Goal: Task Accomplishment & Management: Use online tool/utility

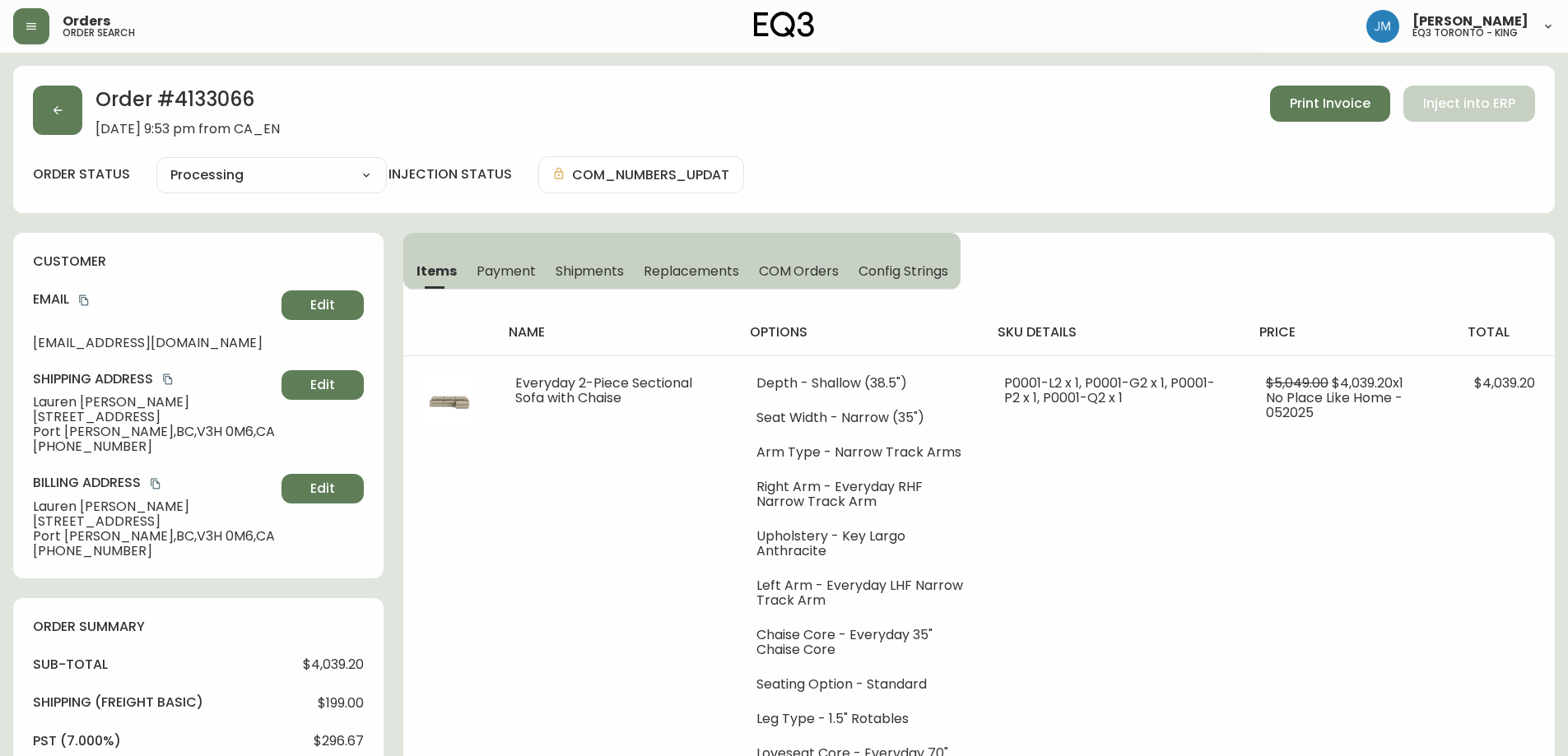
select select "PROCESSING"
click at [40, 29] on button "button" at bounding box center [31, 25] width 36 height 36
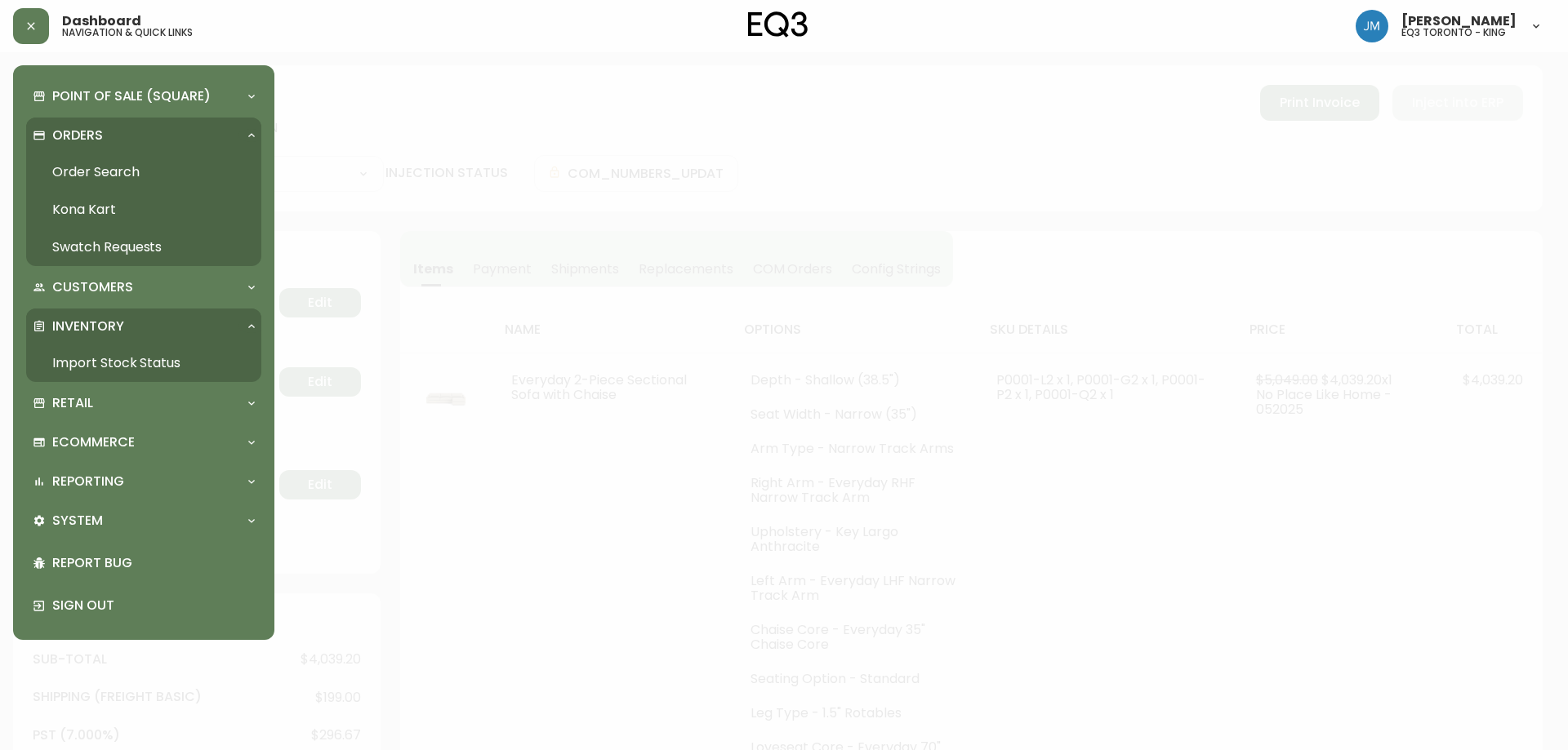
click at [146, 354] on link "Import Stock Status" at bounding box center [144, 363] width 236 height 38
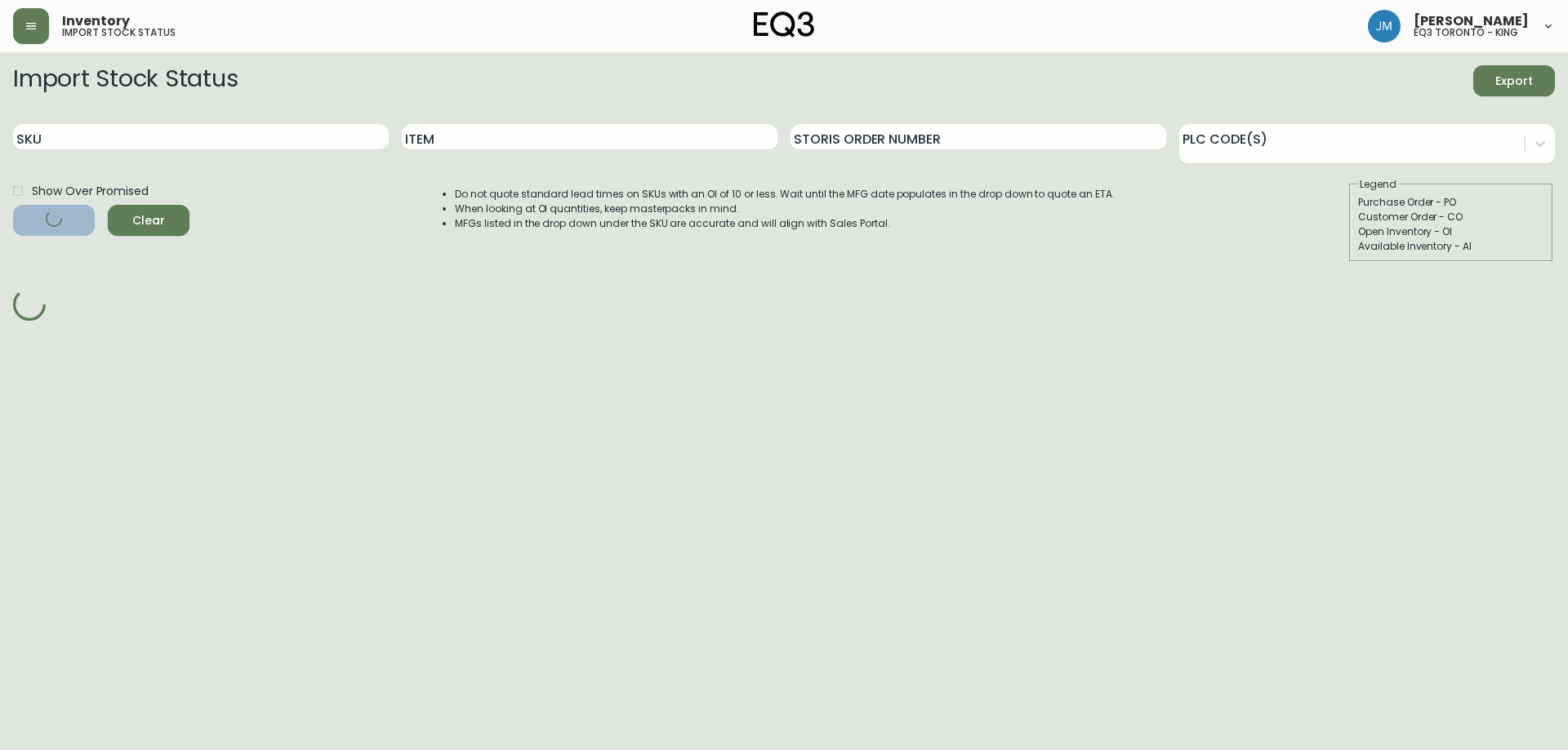
click at [463, 140] on input "Item" at bounding box center [590, 137] width 376 height 26
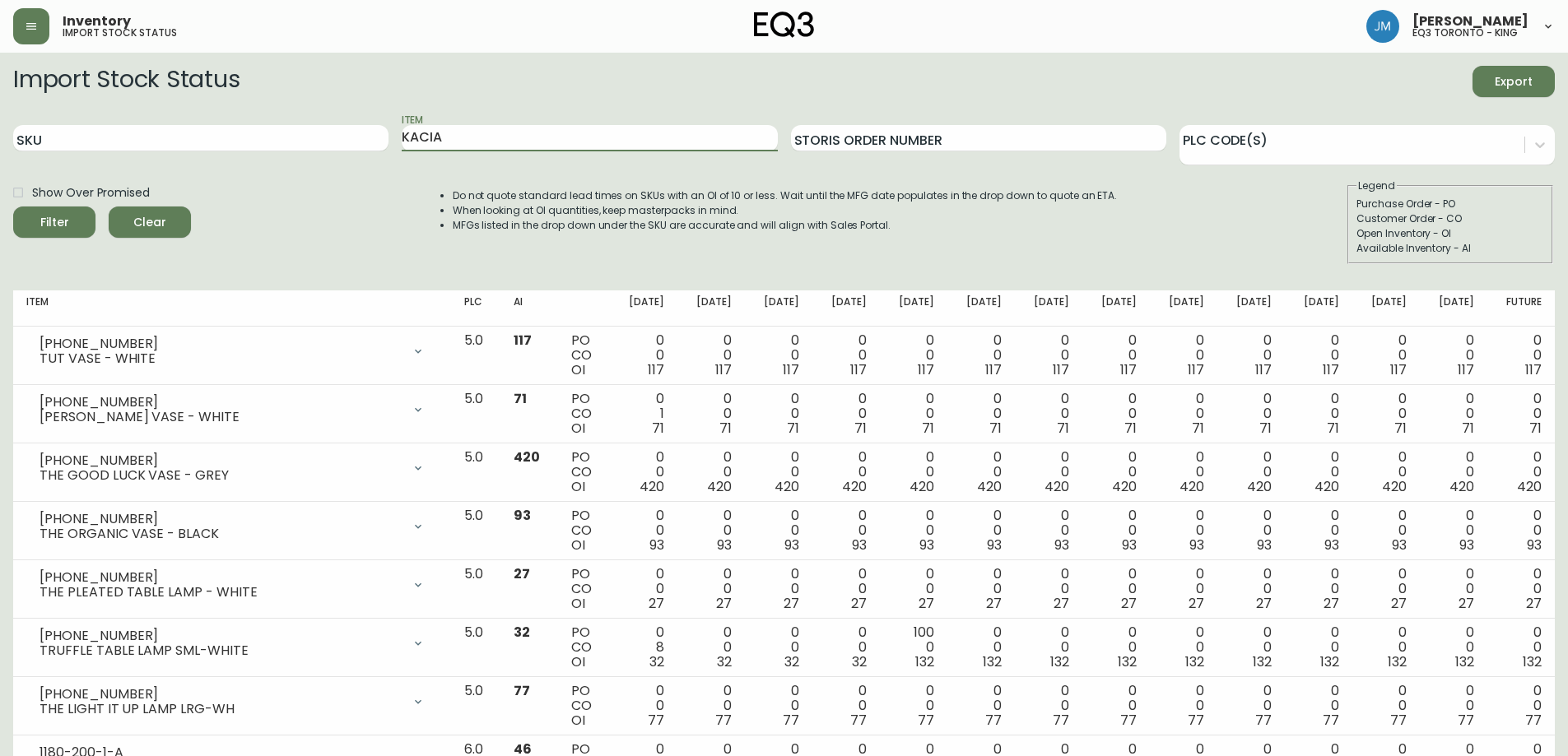
click at [13, 207] on button "Filter" at bounding box center [55, 222] width 83 height 32
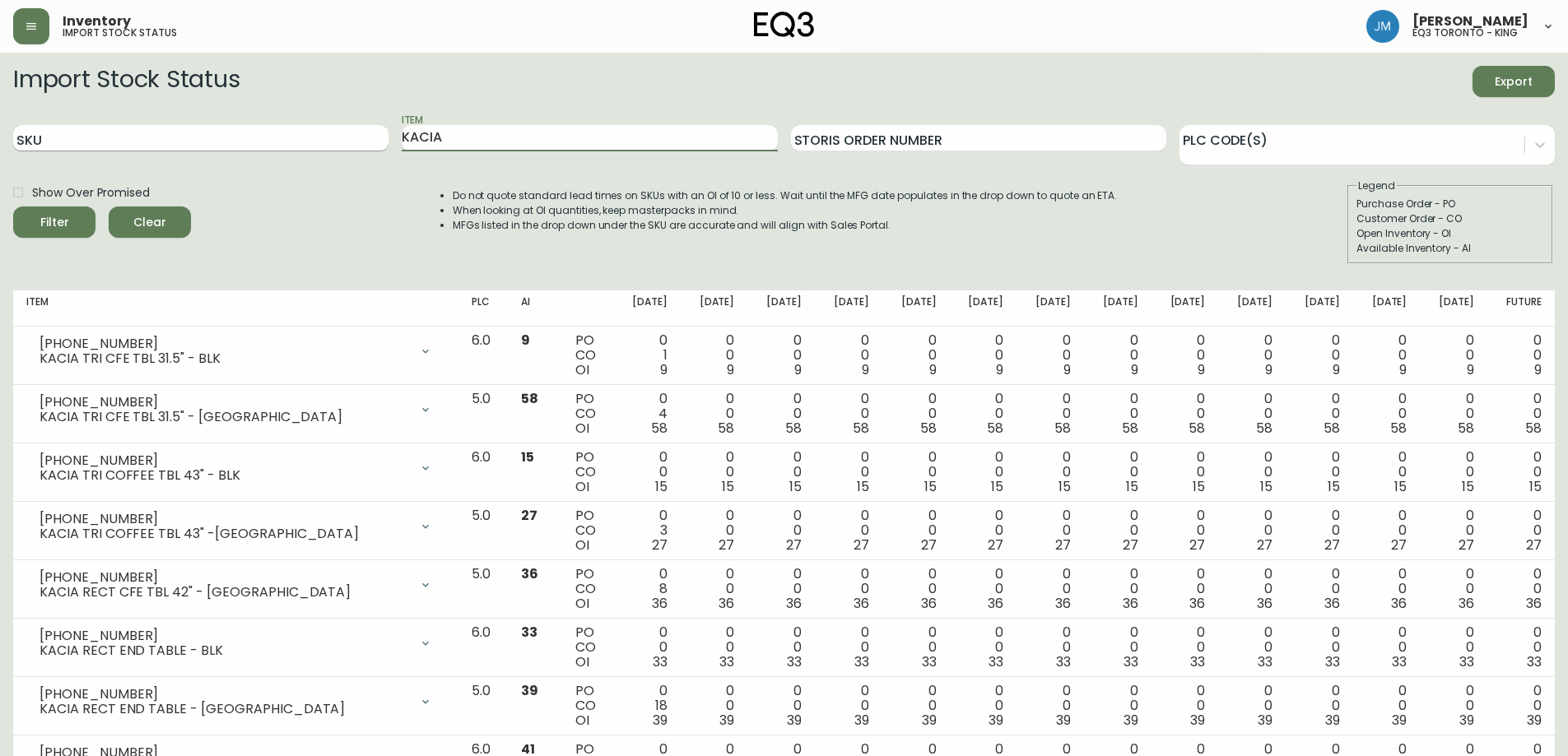
drag, startPoint x: 475, startPoint y: 133, endPoint x: 374, endPoint y: 127, distance: 101.2
click at [374, 127] on div "SKU Item KACIA Storis Order Number PLC Code(s)" at bounding box center [784, 138] width 1542 height 54
type input "LILLY"
click at [13, 207] on button "Filter" at bounding box center [55, 222] width 83 height 32
